Goal: Task Accomplishment & Management: Manage account settings

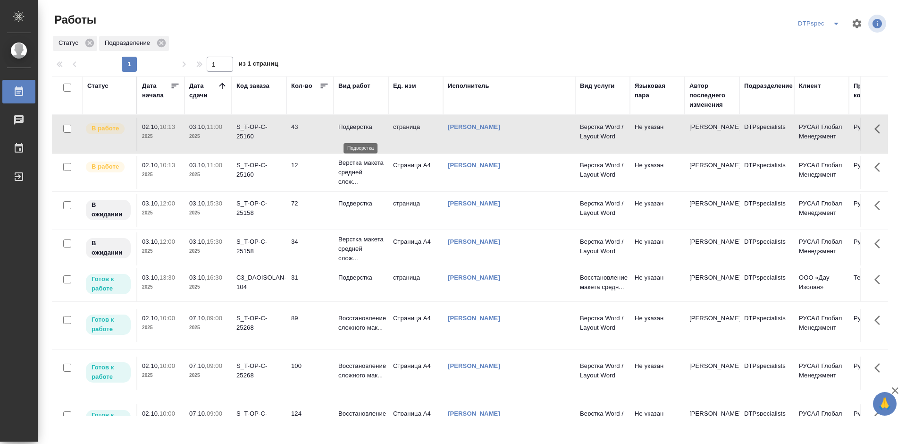
click at [354, 132] on p "Подверстка" at bounding box center [360, 126] width 45 height 9
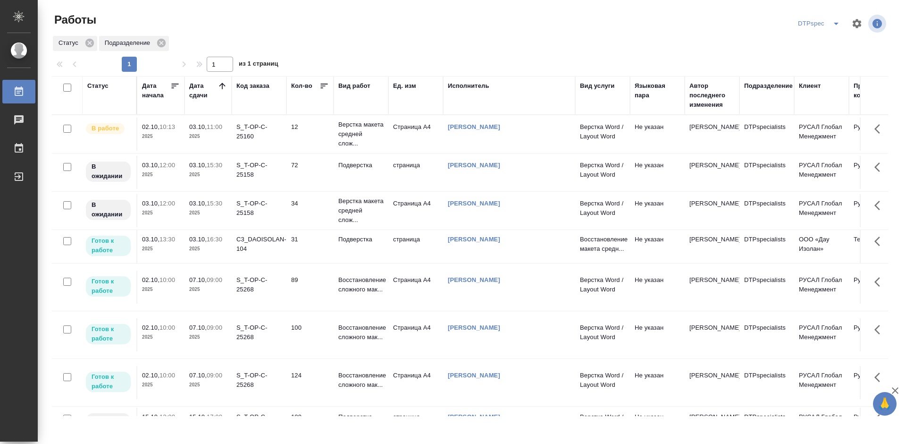
click at [358, 135] on p "Верстка макета средней слож..." at bounding box center [360, 134] width 45 height 28
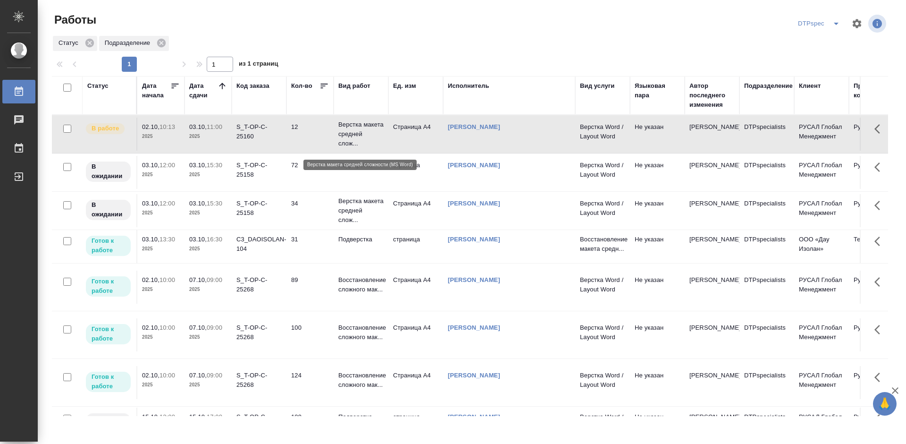
click at [358, 135] on p "Верстка макета средней слож..." at bounding box center [360, 134] width 45 height 28
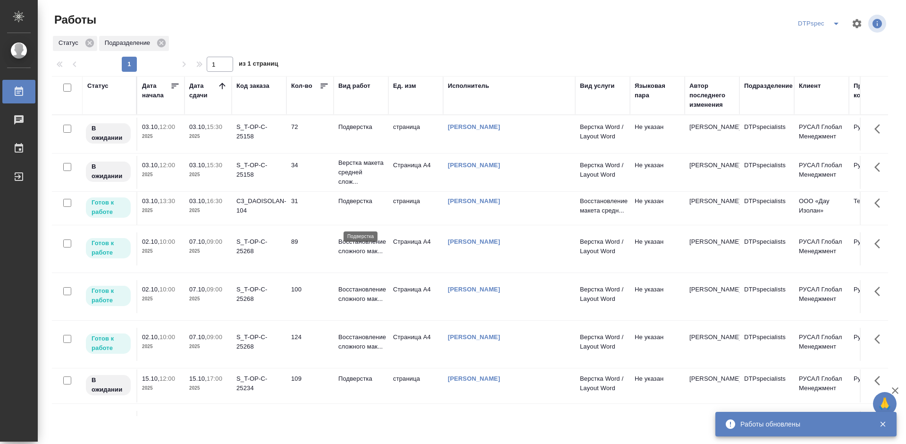
click at [366, 206] on p "Подверстка" at bounding box center [360, 200] width 45 height 9
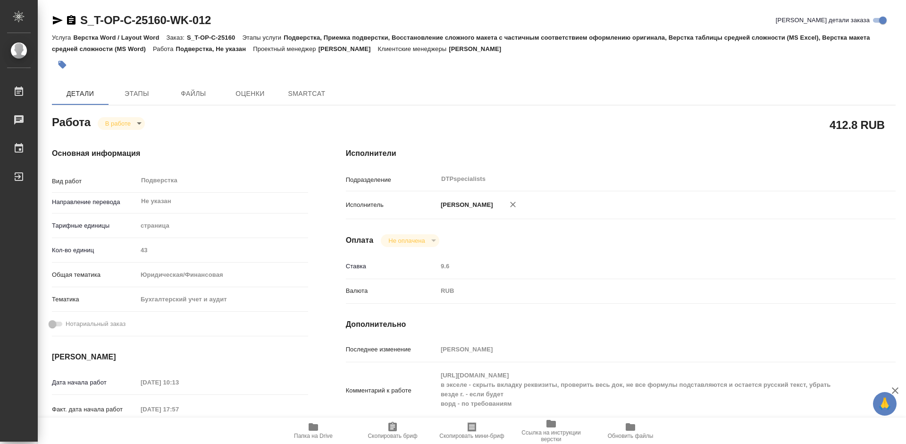
type textarea "x"
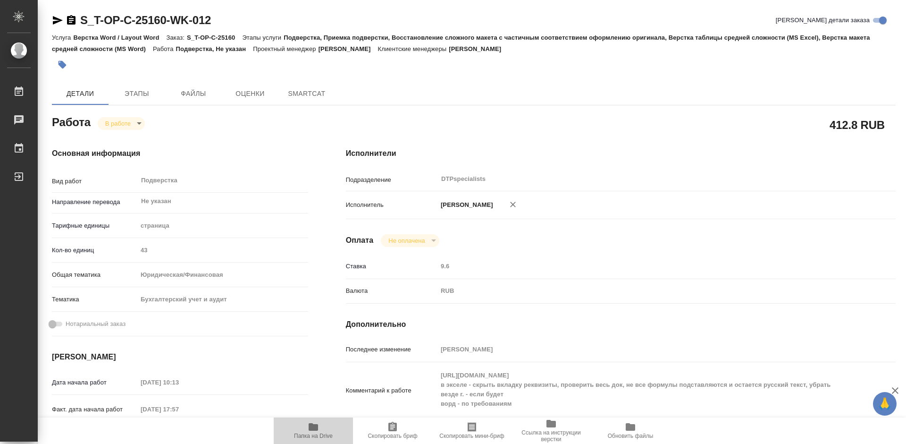
type textarea "x"
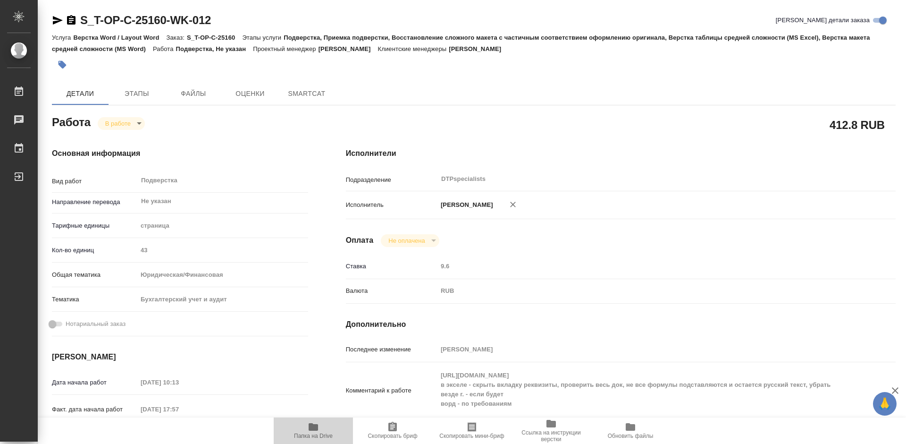
click at [317, 428] on icon "button" at bounding box center [313, 427] width 9 height 8
type textarea "x"
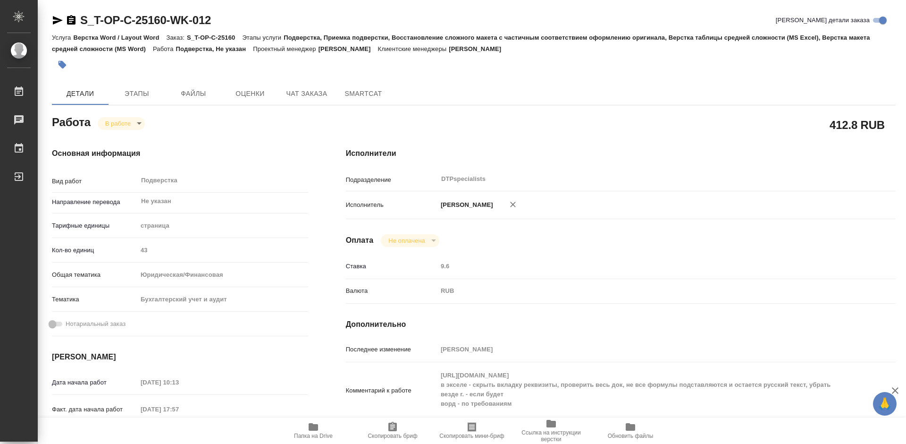
type textarea "x"
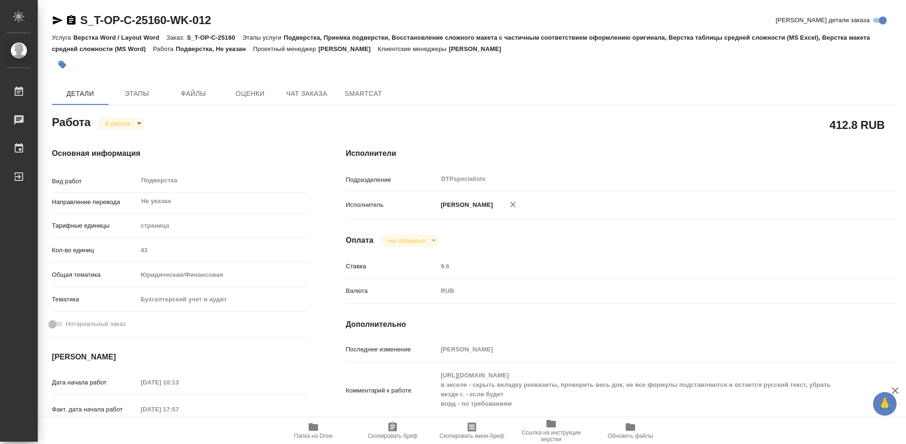
type textarea "x"
click at [111, 121] on body "🙏 .cls-1 fill:#fff; AWATERA Работы 0 Чаты График Выйти S_T-OP-C-25160-WK-012 Кр…" at bounding box center [453, 222] width 906 height 444
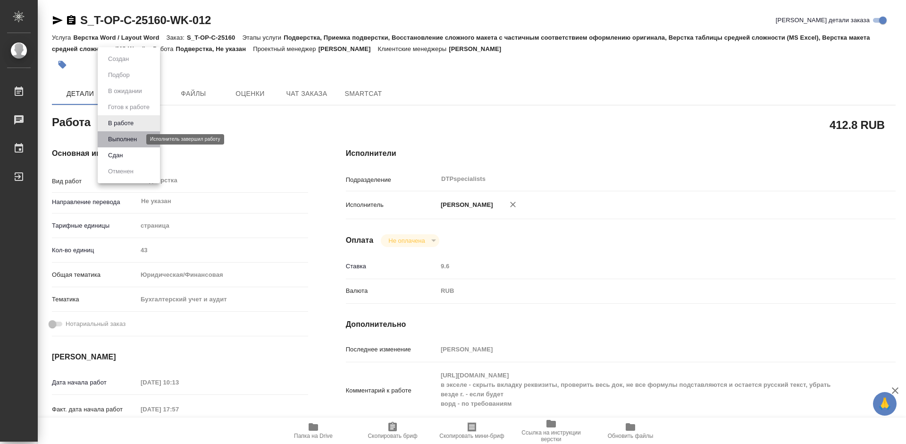
click at [118, 140] on button "Выполнен" at bounding box center [122, 139] width 34 height 10
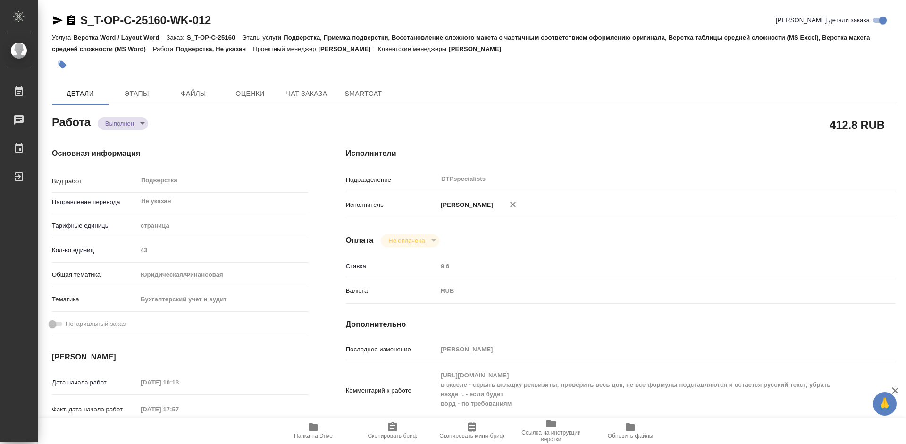
type textarea "x"
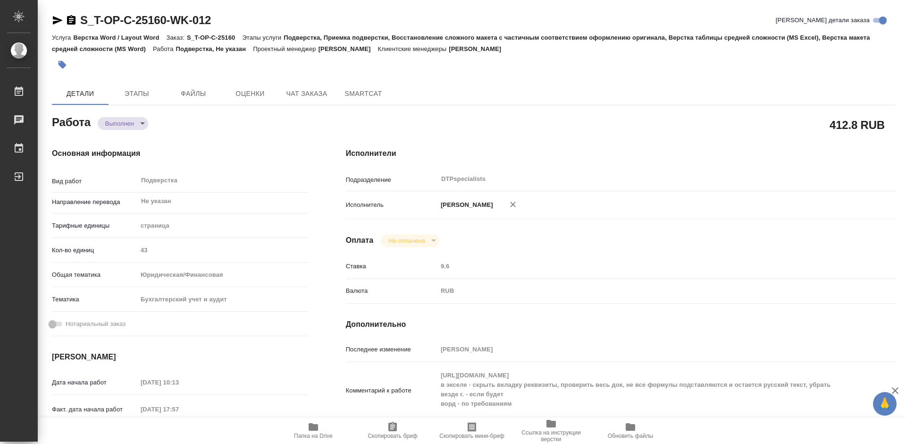
type textarea "x"
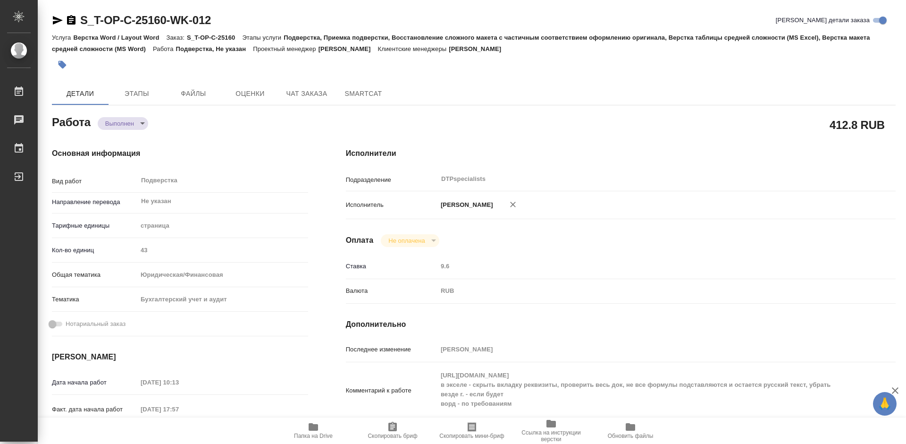
type textarea "x"
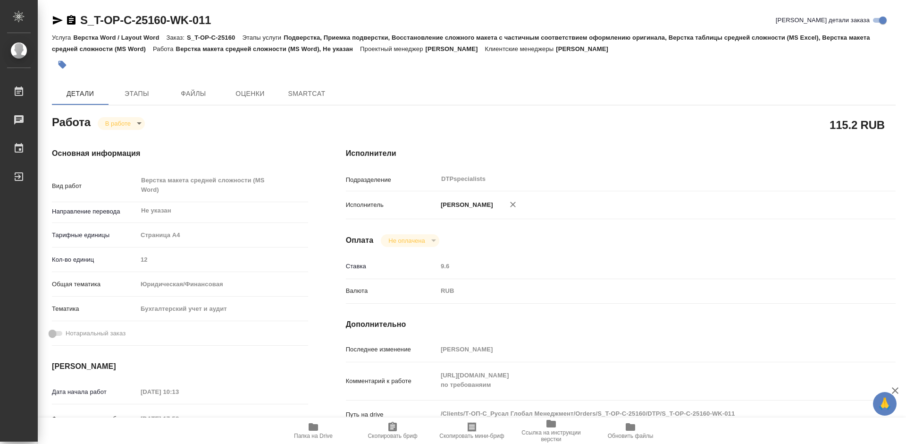
type textarea "x"
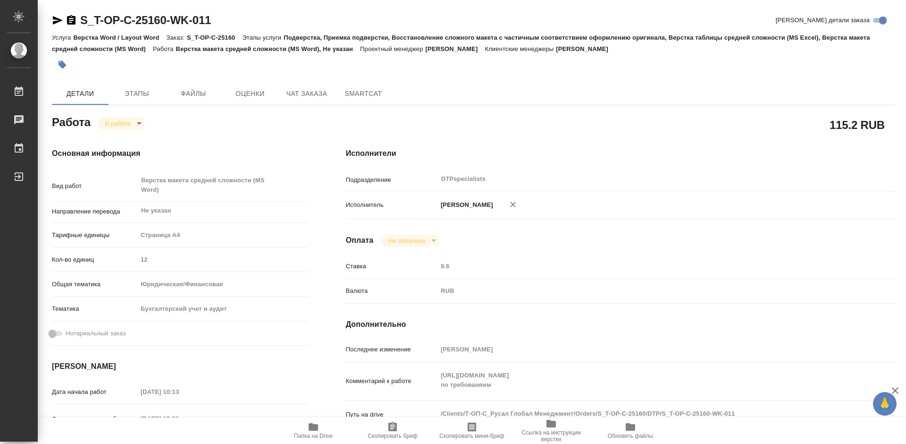
click at [113, 124] on body "🙏 .cls-1 fill:#fff; AWATERA Работы Чаты График Выйти S_T-OP-C-25160-WK-011 Крат…" at bounding box center [453, 222] width 906 height 444
type textarea "x"
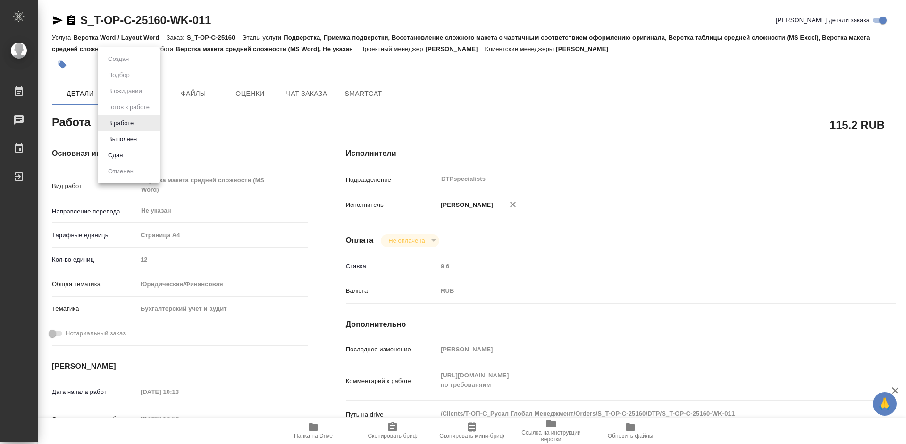
type textarea "x"
click at [116, 135] on button "Выполнен" at bounding box center [122, 139] width 34 height 10
type textarea "x"
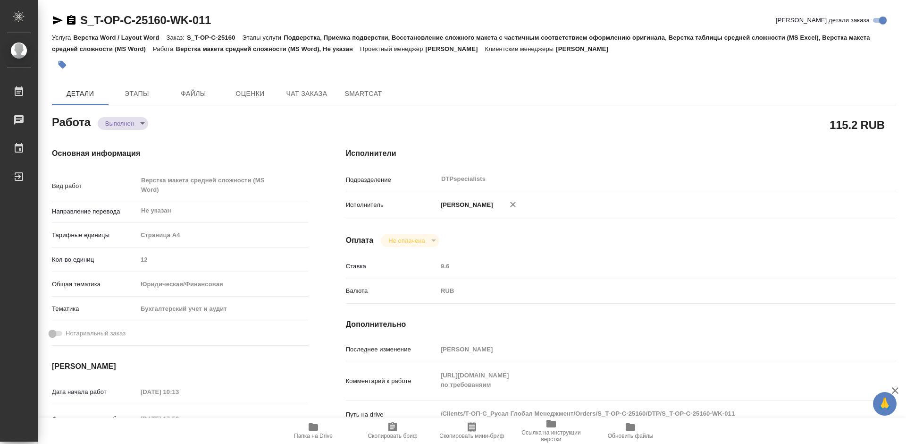
type textarea "x"
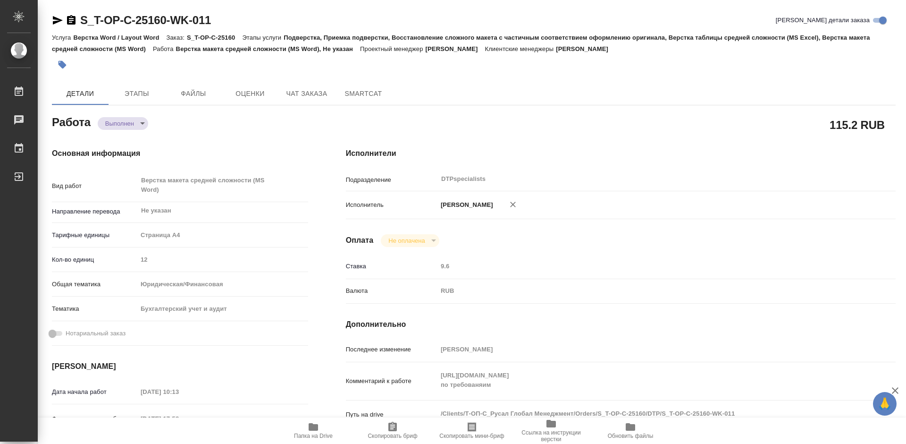
type textarea "x"
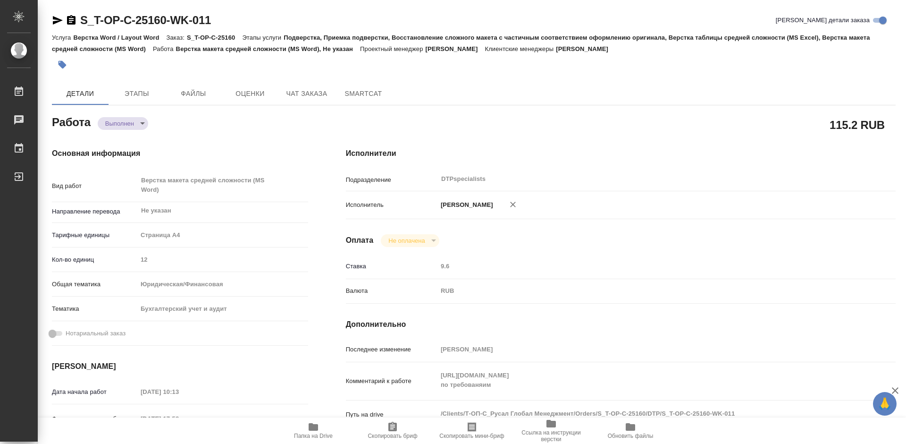
type textarea "x"
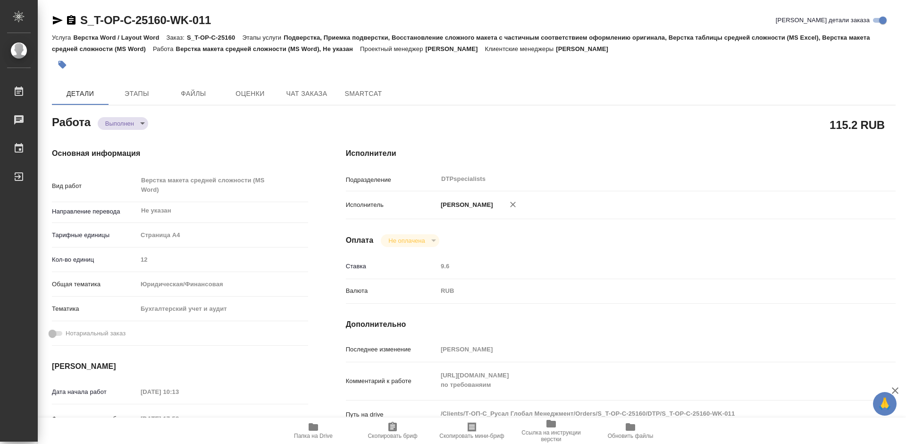
type textarea "x"
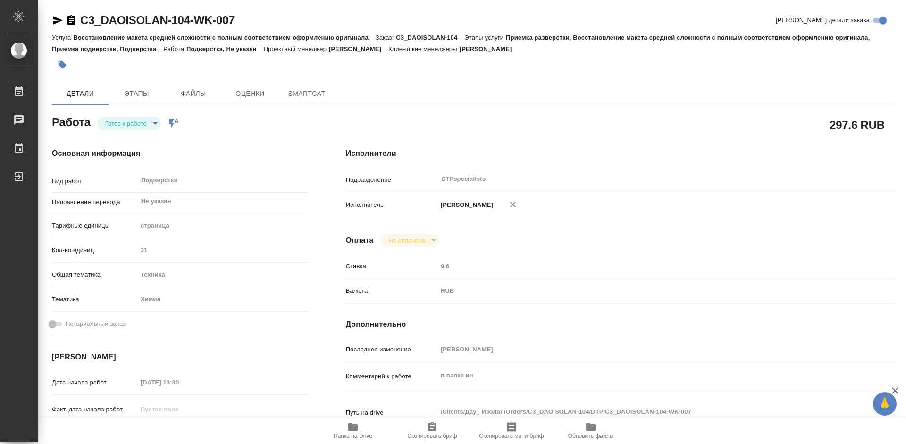
type textarea "x"
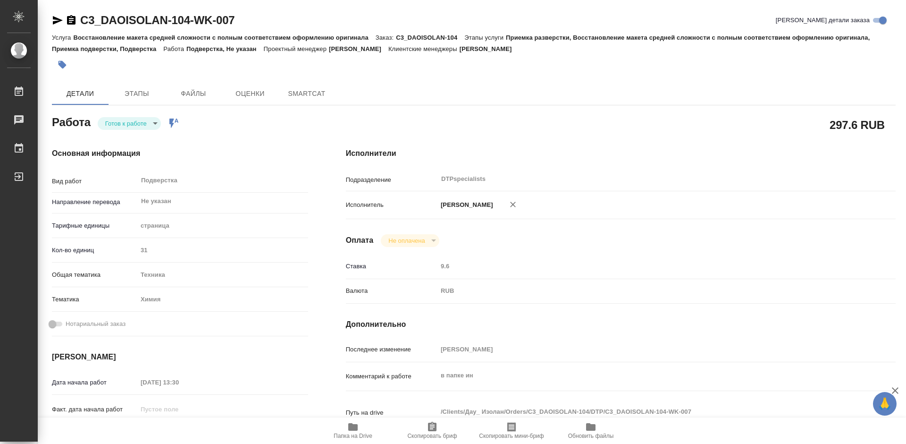
type textarea "x"
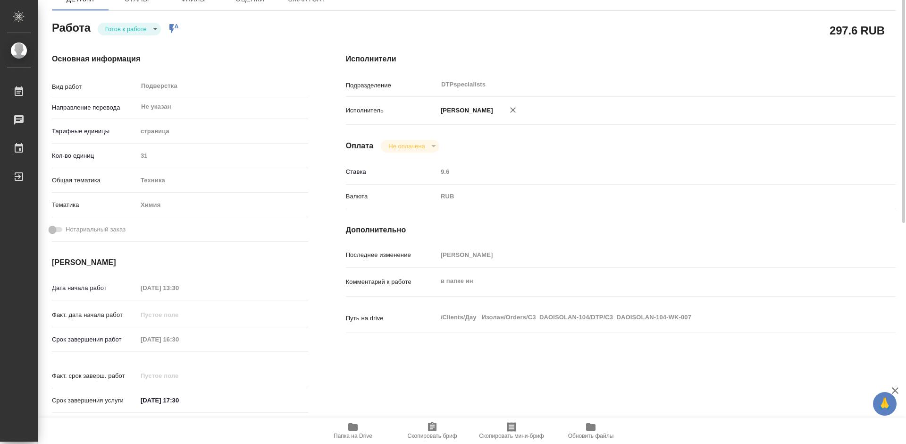
type textarea "x"
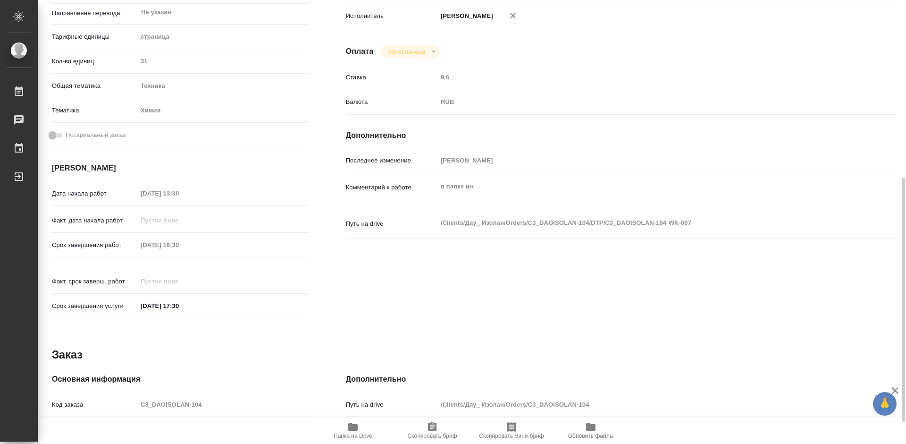
scroll to position [283, 0]
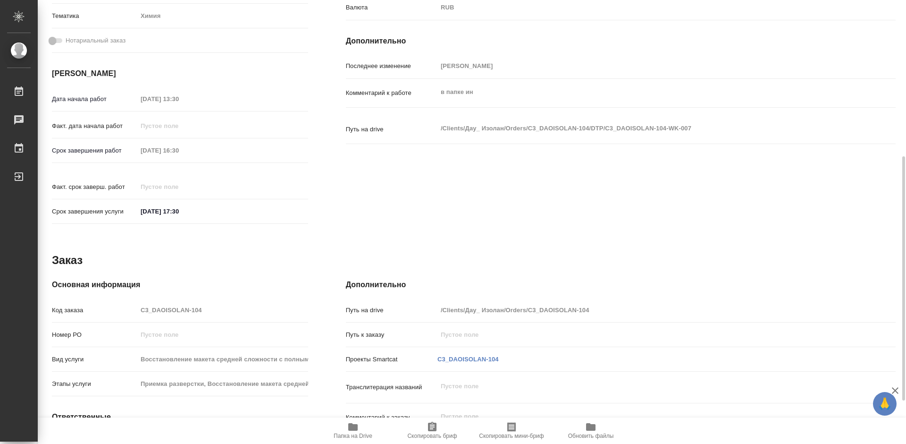
type textarea "x"
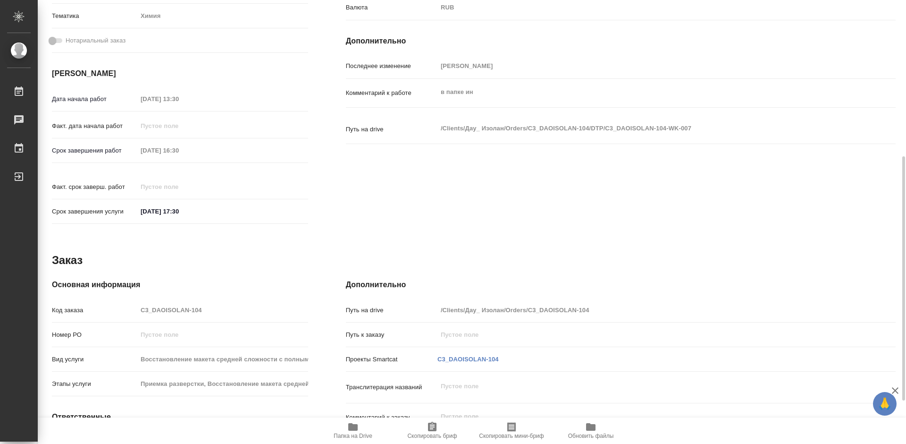
type textarea "x"
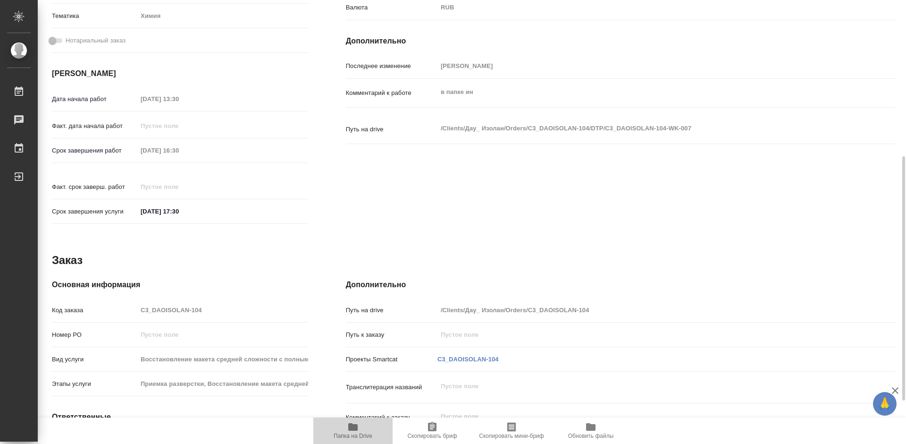
click at [348, 428] on icon "button" at bounding box center [352, 426] width 11 height 11
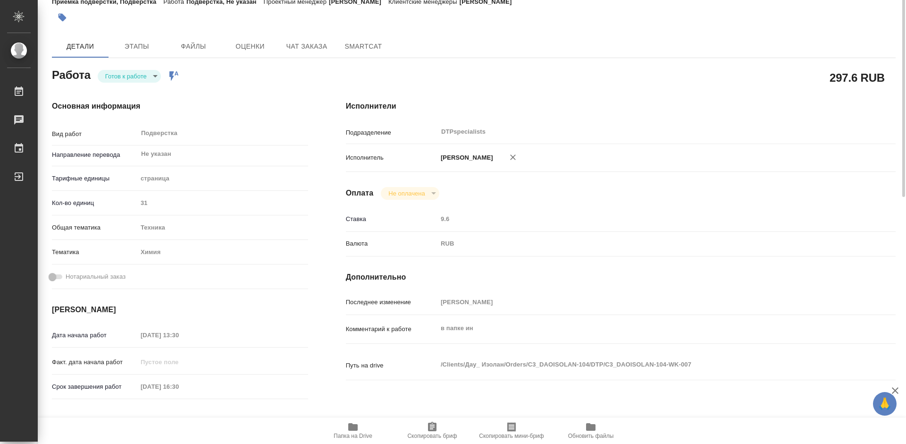
scroll to position [0, 0]
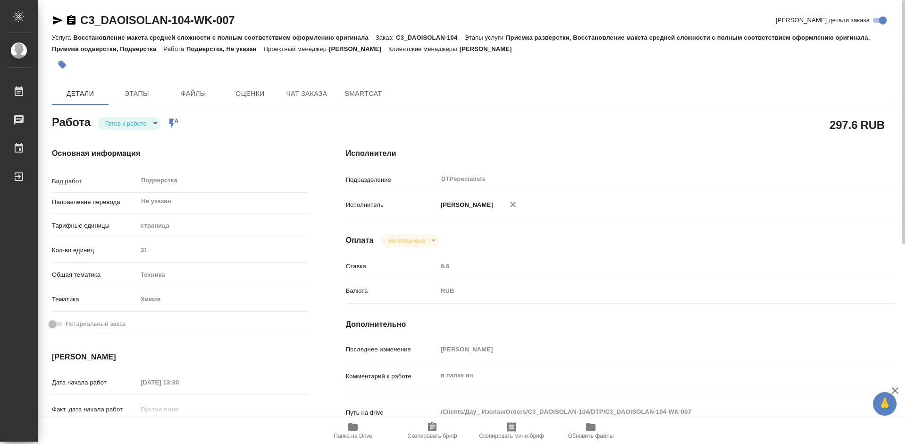
click at [71, 22] on icon "button" at bounding box center [71, 19] width 8 height 9
click at [357, 430] on icon "button" at bounding box center [352, 427] width 9 height 8
